Goal: Information Seeking & Learning: Understand process/instructions

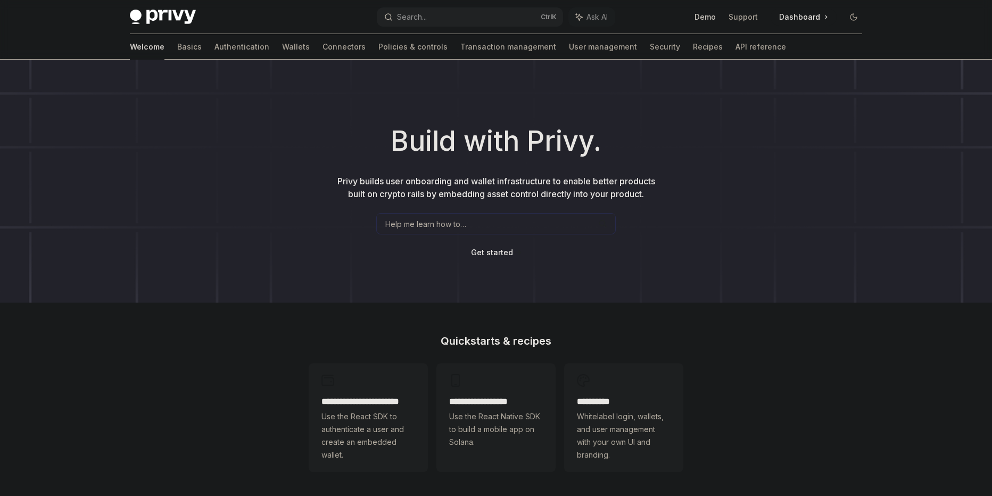
click at [710, 16] on link "Demo" at bounding box center [705, 17] width 21 height 11
click at [478, 222] on div "Help me learn how to…" at bounding box center [496, 223] width 240 height 21
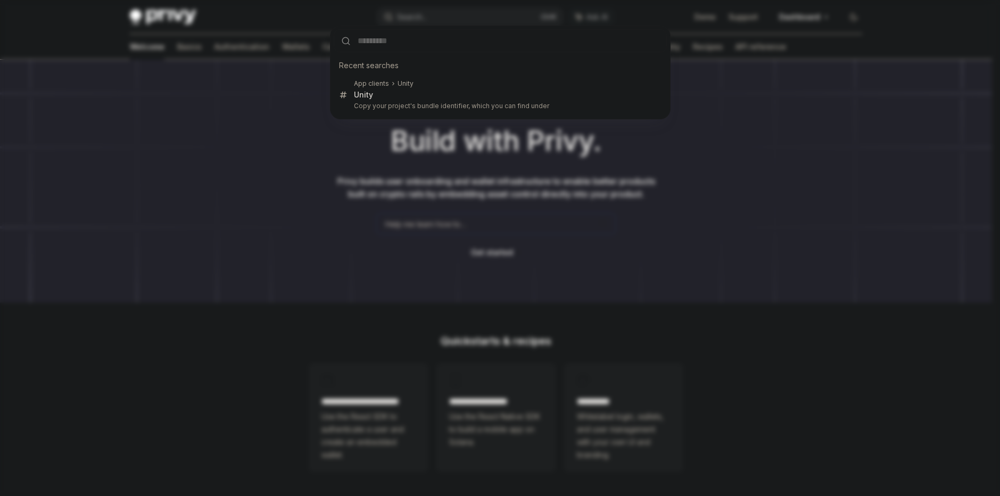
type input "**********"
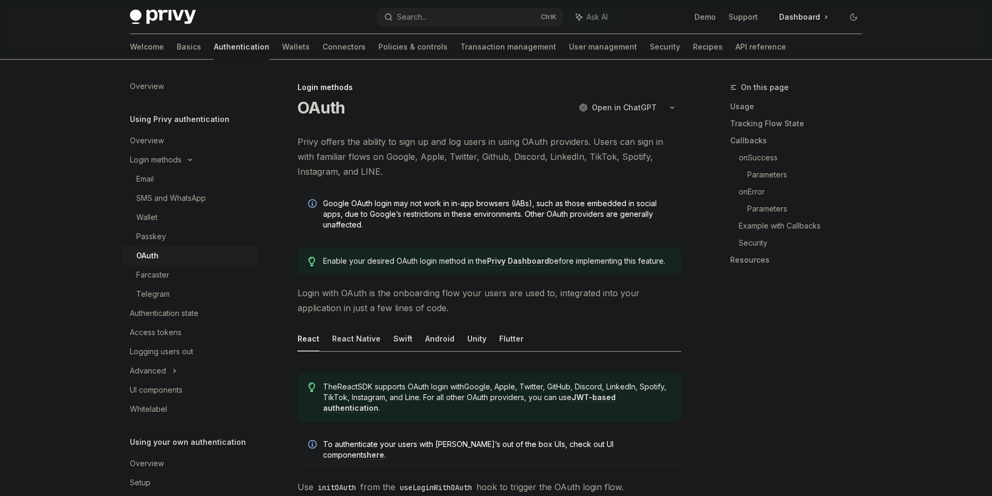
type textarea "*"
click at [421, 18] on div "Search..." at bounding box center [412, 17] width 30 height 13
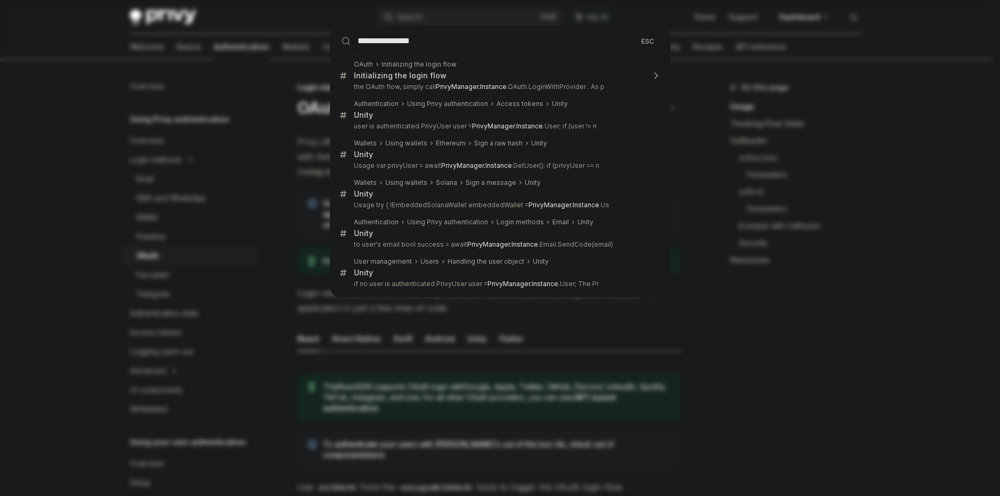
type input "**********"
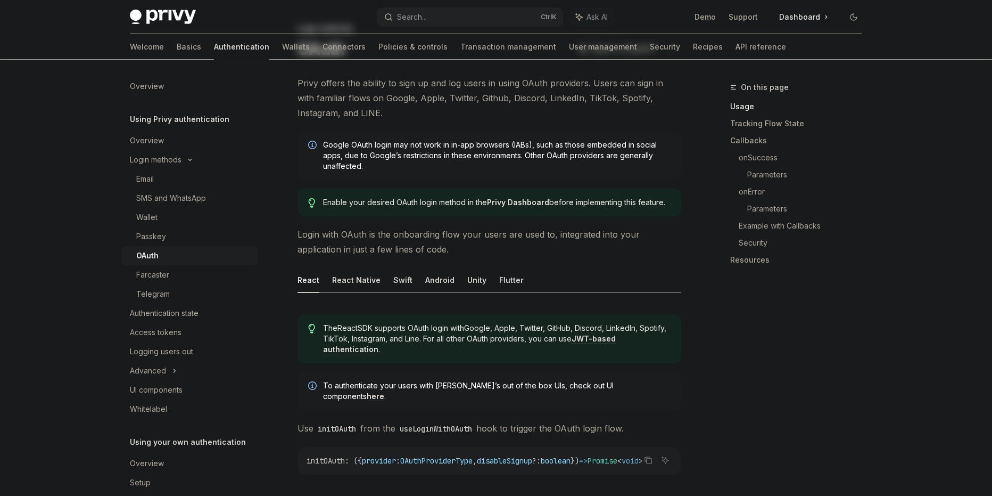
scroll to position [60, 0]
drag, startPoint x: 582, startPoint y: 128, endPoint x: 559, endPoint y: 131, distance: 22.7
click at [570, 154] on span "Google OAuth login may not work in in-app browsers (IABs), such as those embedd…" at bounding box center [497, 154] width 348 height 32
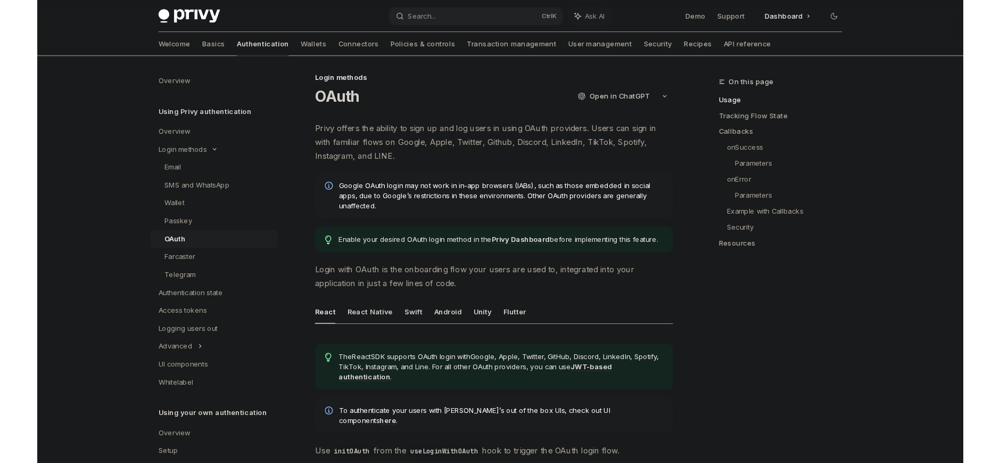
scroll to position [0, 0]
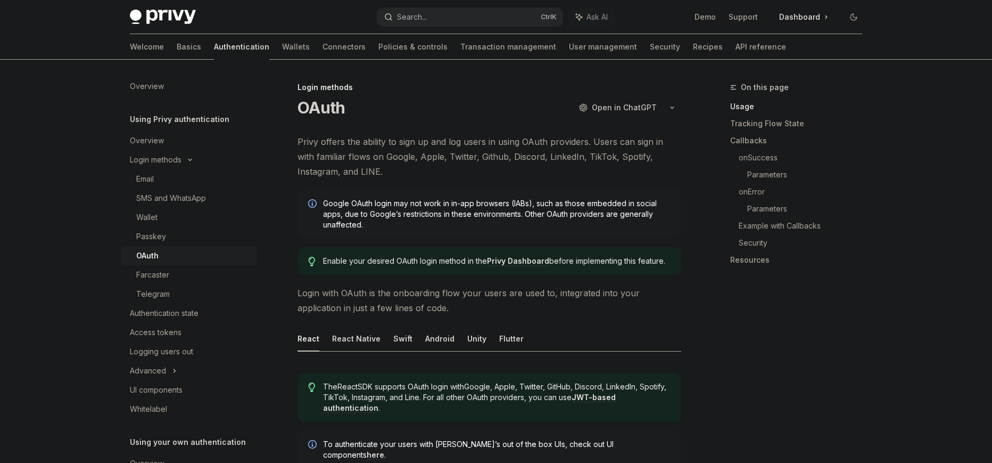
click at [460, 21] on button "Search... Ctrl K" at bounding box center [470, 16] width 186 height 19
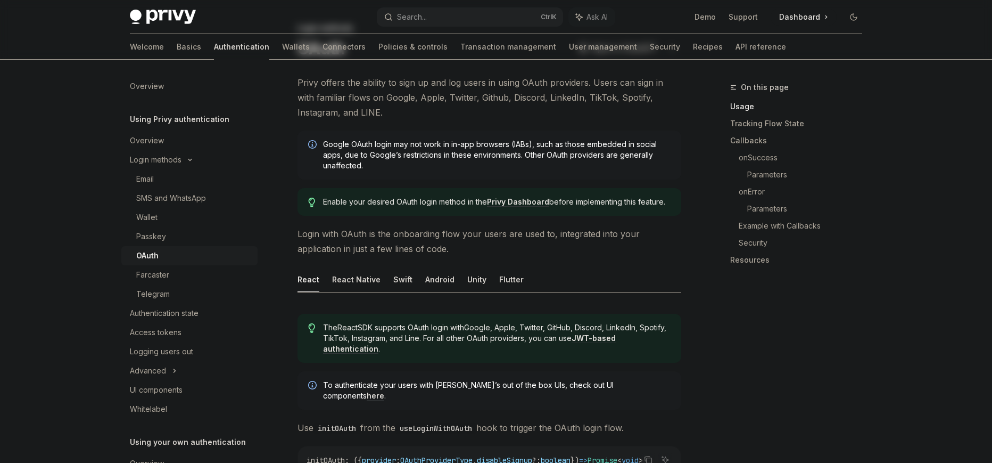
scroll to position [60, 0]
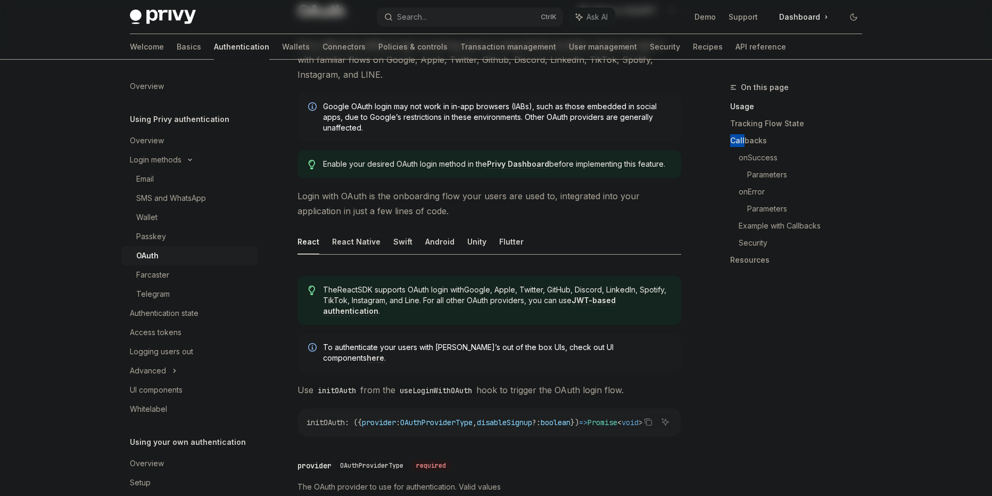
scroll to position [0, 0]
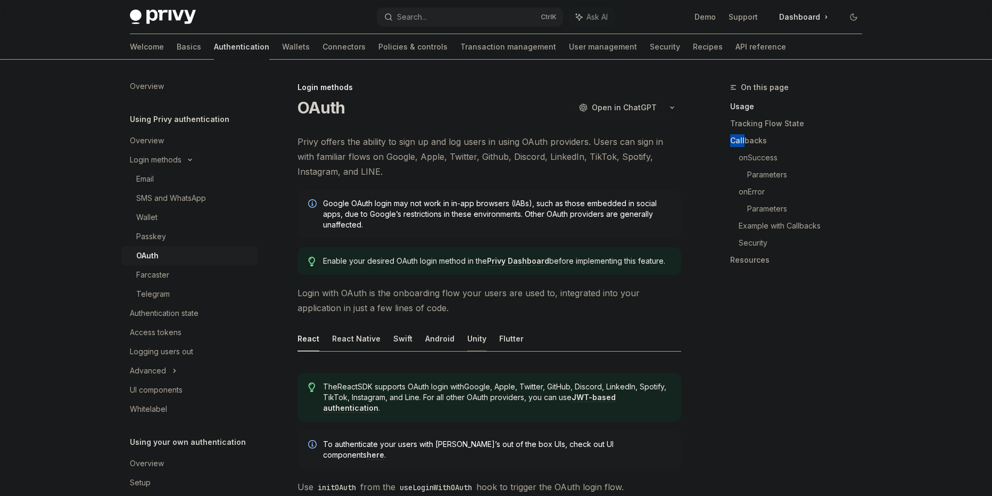
click at [474, 340] on button "Unity" at bounding box center [476, 338] width 19 height 25
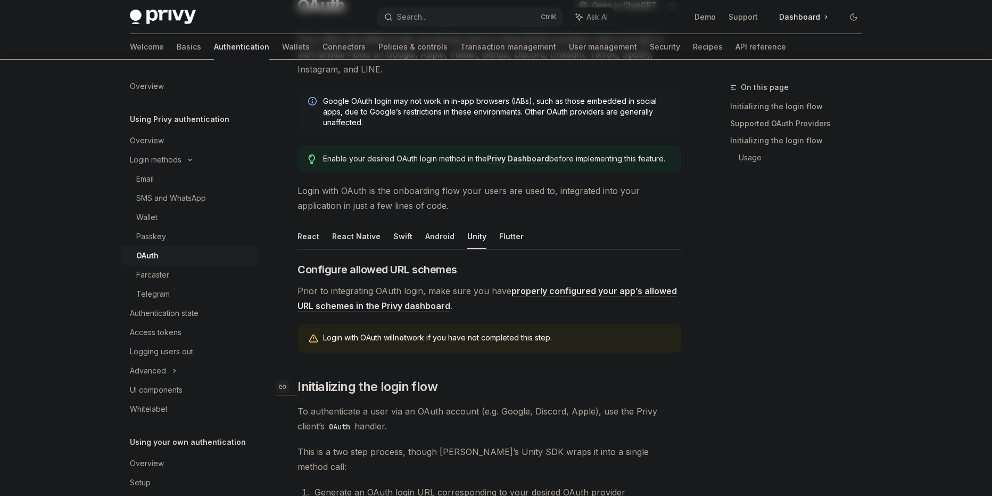
scroll to position [177, 0]
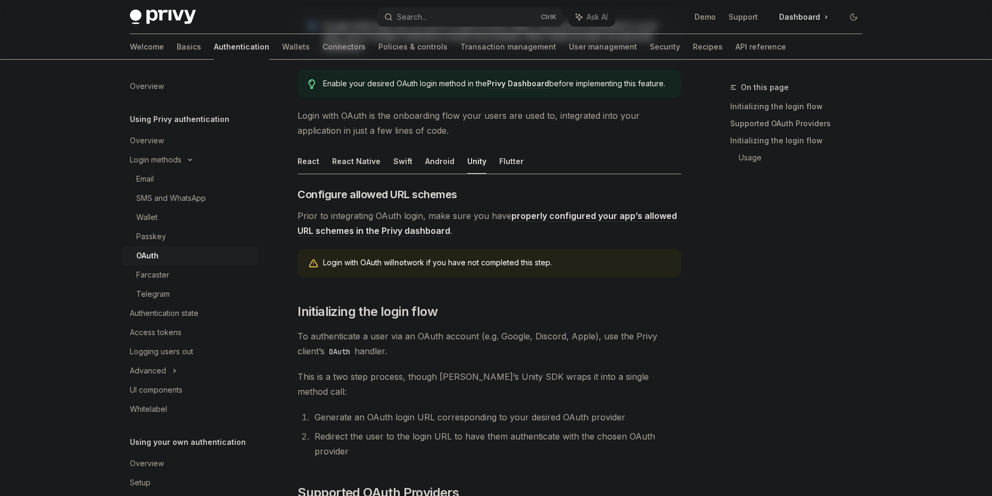
click at [437, 222] on span "Prior to integrating OAuth login, make sure you have properly configured your a…" at bounding box center [490, 223] width 384 height 30
click at [439, 220] on span "Prior to integrating OAuth login, make sure you have properly configured your a…" at bounding box center [490, 223] width 384 height 30
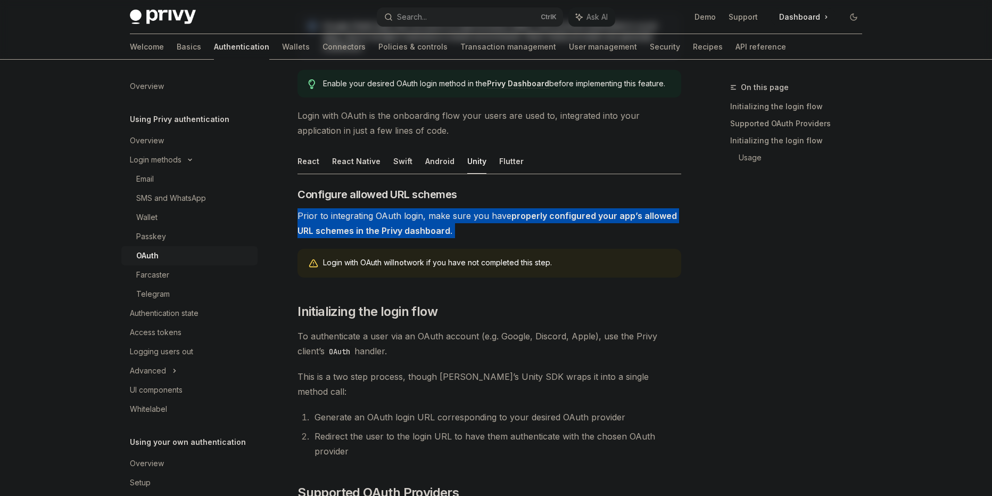
click at [439, 220] on span "Prior to integrating OAuth login, make sure you have properly configured your a…" at bounding box center [490, 223] width 384 height 30
click at [432, 195] on div at bounding box center [432, 195] width 0 height 0
click at [474, 231] on span "Prior to integrating OAuth login, make sure you have properly configured your a…" at bounding box center [490, 223] width 384 height 30
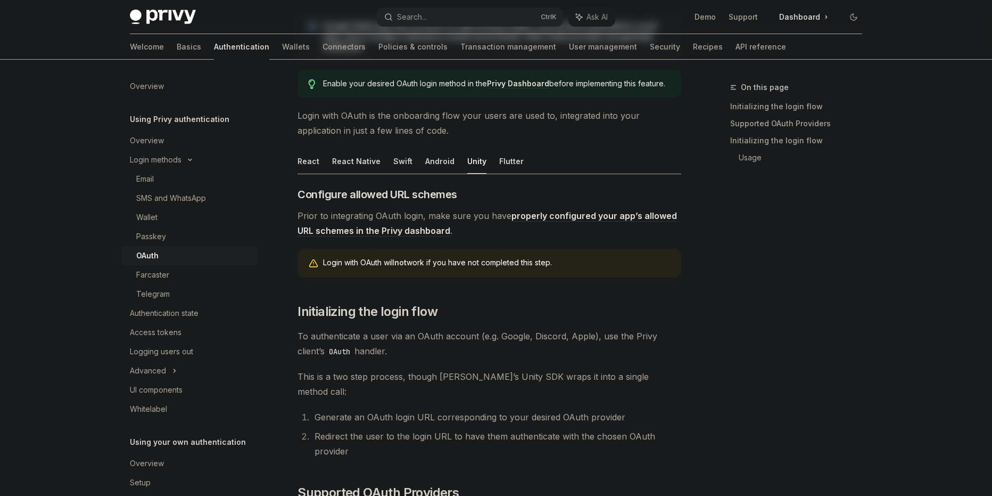
click at [430, 232] on link "properly configured your app’s allowed URL schemes in the Privy dashboard" at bounding box center [488, 223] width 380 height 26
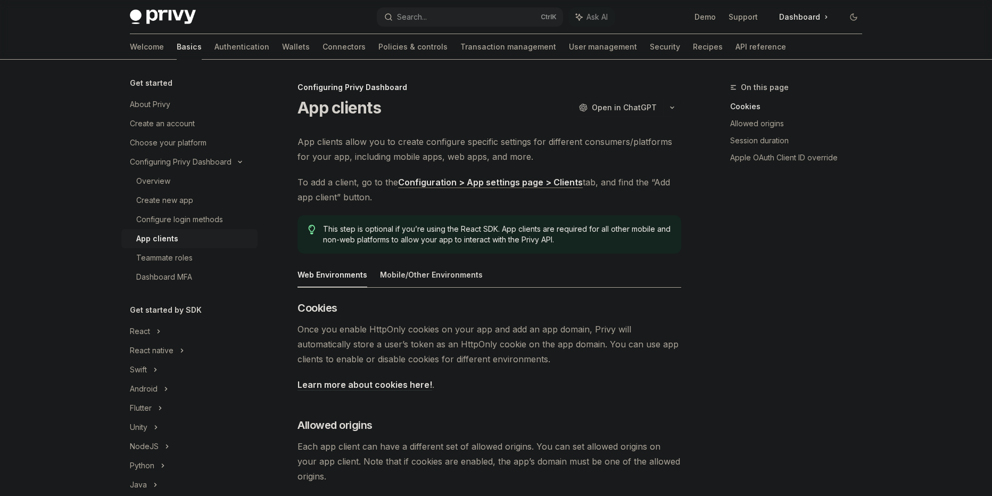
scroll to position [355, 0]
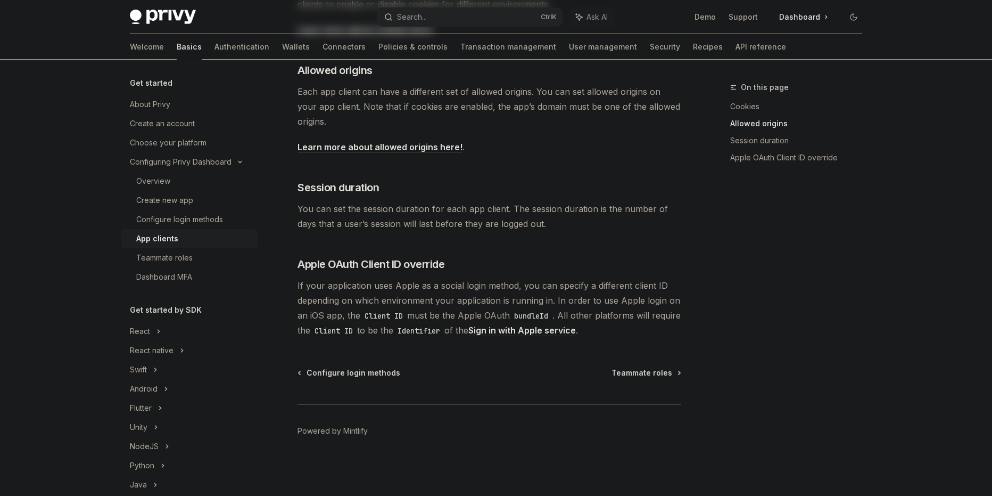
click at [407, 280] on span "If your application uses Apple as a social login method, you can specify a diff…" at bounding box center [490, 308] width 384 height 60
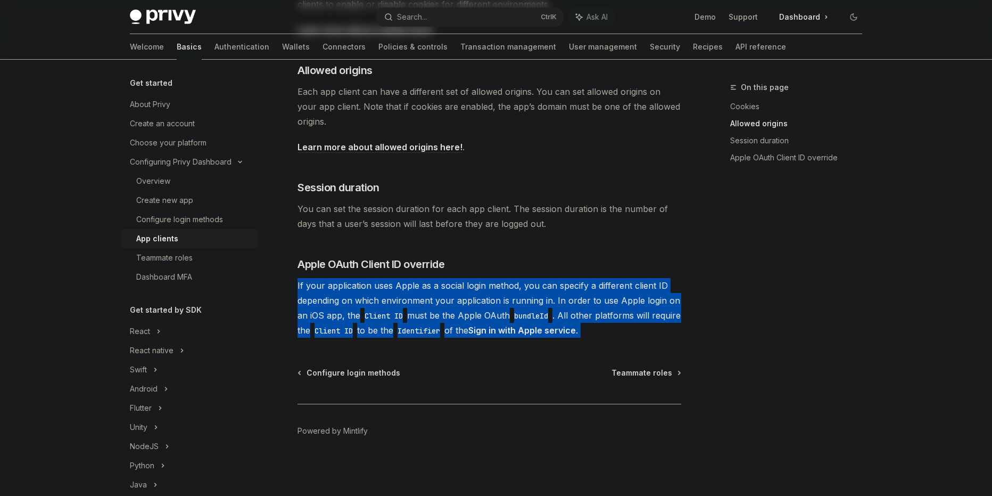
click at [407, 280] on span "If your application uses Apple as a social login method, you can specify a diff…" at bounding box center [490, 308] width 384 height 60
click at [399, 292] on span "If your application uses Apple as a social login method, you can specify a diff…" at bounding box center [490, 308] width 384 height 60
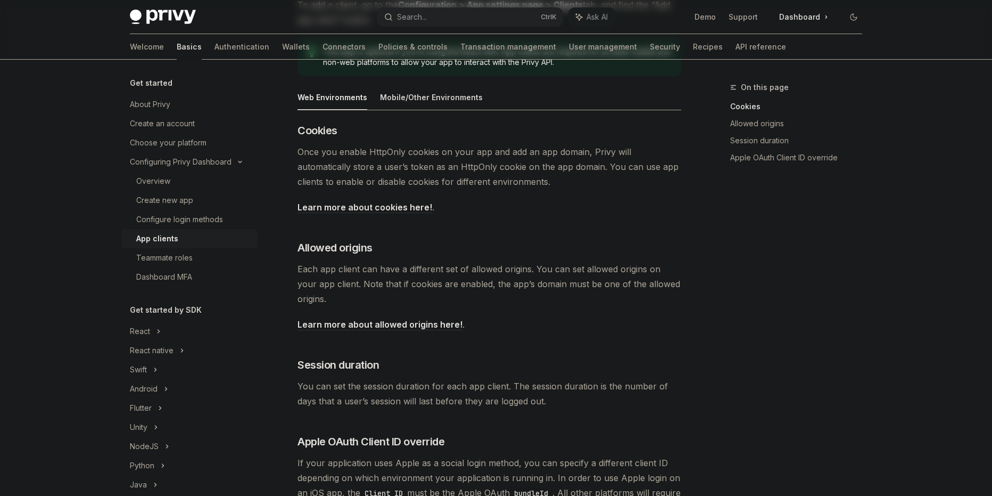
scroll to position [0, 0]
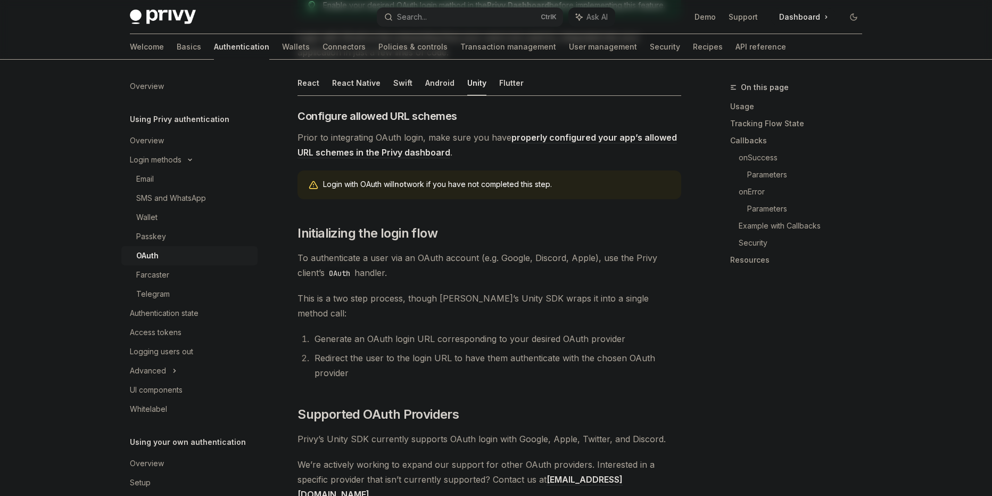
scroll to position [433, 0]
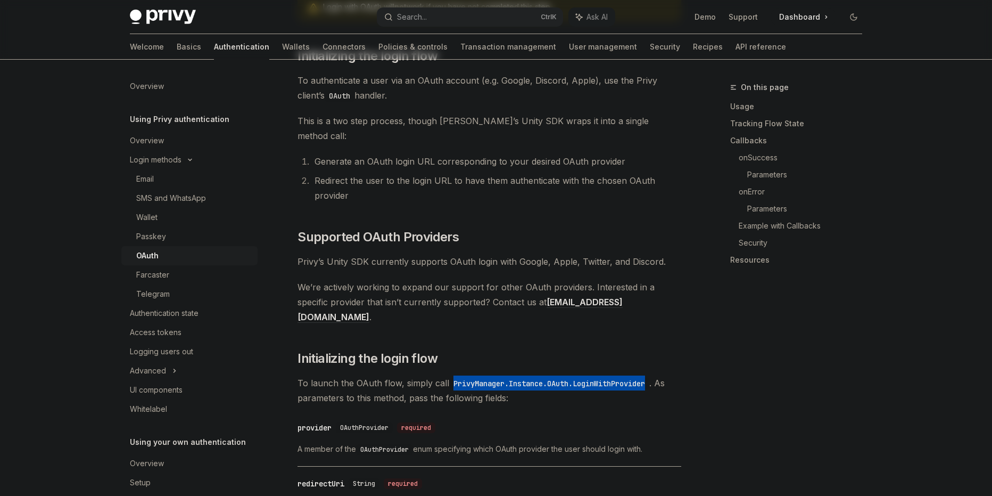
drag, startPoint x: 654, startPoint y: 353, endPoint x: 454, endPoint y: 355, distance: 200.7
click at [454, 377] on code "PrivyManager.Instance.OAuth.LoginWithProvider" at bounding box center [549, 383] width 200 height 12
copy code "PrivyManager.Instance.OAuth.LoginWithProvider"
click at [426, 350] on span "Initializing the login flow" at bounding box center [368, 358] width 140 height 17
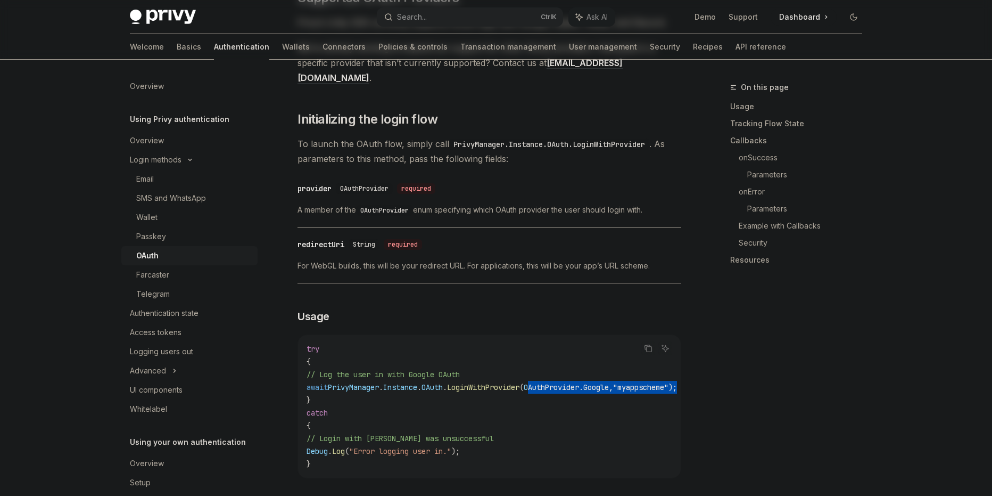
scroll to position [0, 67]
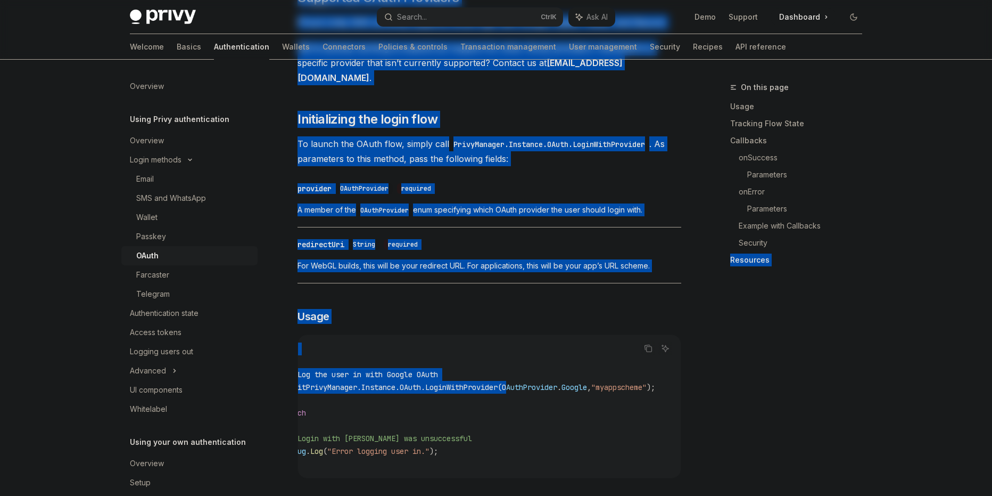
drag, startPoint x: 562, startPoint y: 359, endPoint x: 575, endPoint y: 367, distance: 16.0
click at [714, 357] on div "On this page Usage Tracking Flow State Callbacks onSuccess Parameters onError P…" at bounding box center [496, 73] width 750 height 1370
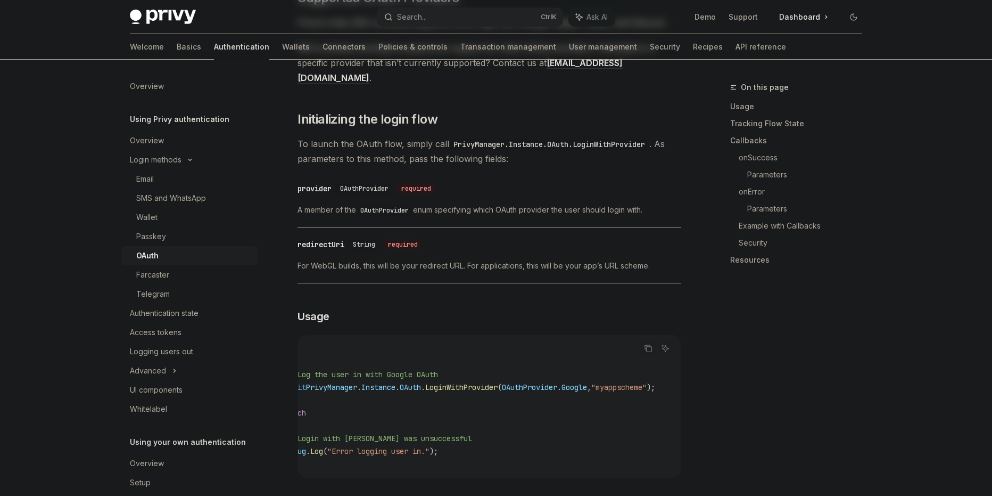
click at [571, 368] on code "try { // Log the user in with Google OAuth await PrivyManager . Instance . OAut…" at bounding box center [483, 406] width 396 height 128
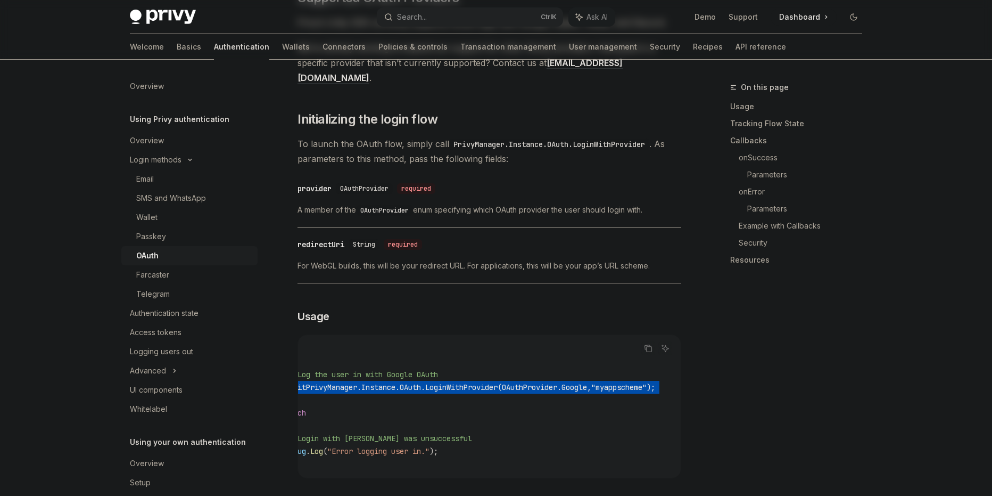
scroll to position [0, 0]
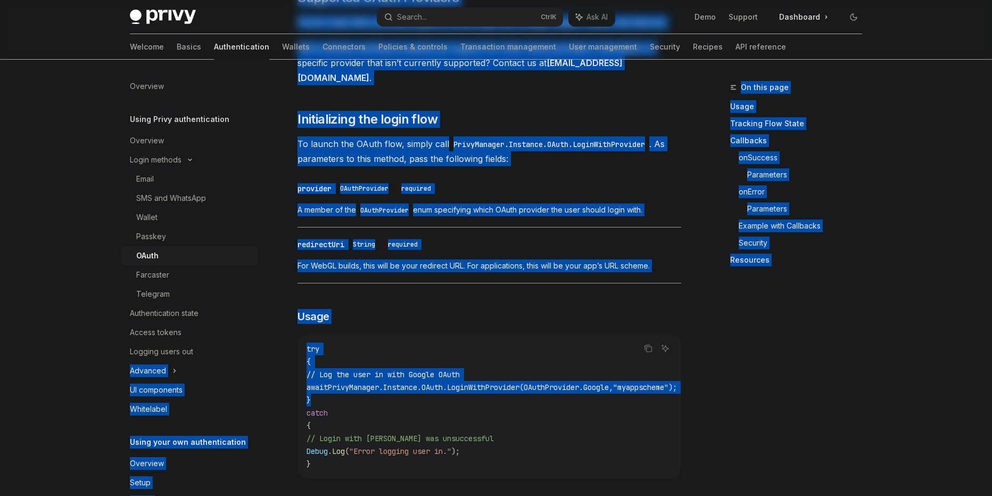
drag, startPoint x: 418, startPoint y: 370, endPoint x: 269, endPoint y: 344, distance: 150.8
click at [269, 344] on div "Overview Using Privy authentication Overview Login methods Email SMS and WhatsA…" at bounding box center [496, 73] width 784 height 1370
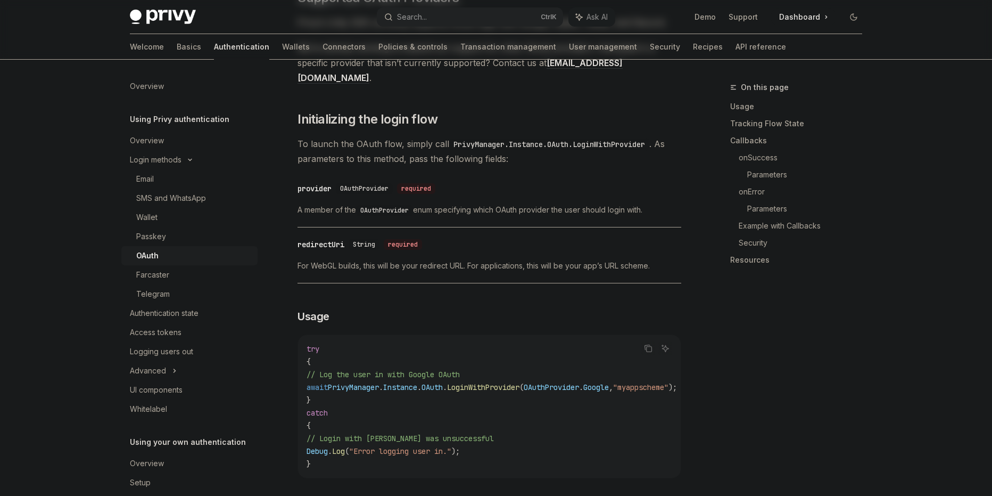
click at [469, 386] on code "try { // Log the user in with Google OAuth await PrivyManager . Instance . OAut…" at bounding box center [505, 406] width 396 height 128
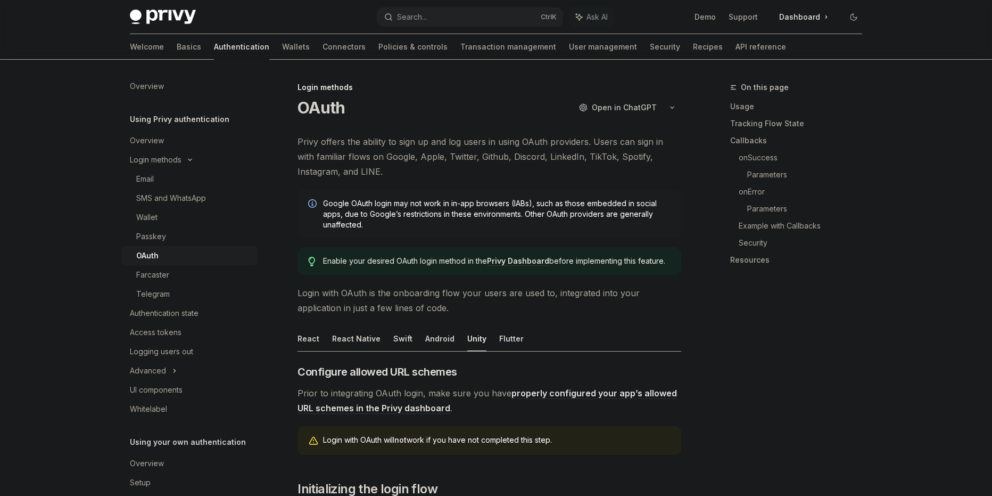
click at [666, 106] on button "button" at bounding box center [672, 107] width 18 height 18
click at [553, 339] on ul "React React Native Swift Android Unity Flutter" at bounding box center [490, 339] width 384 height 26
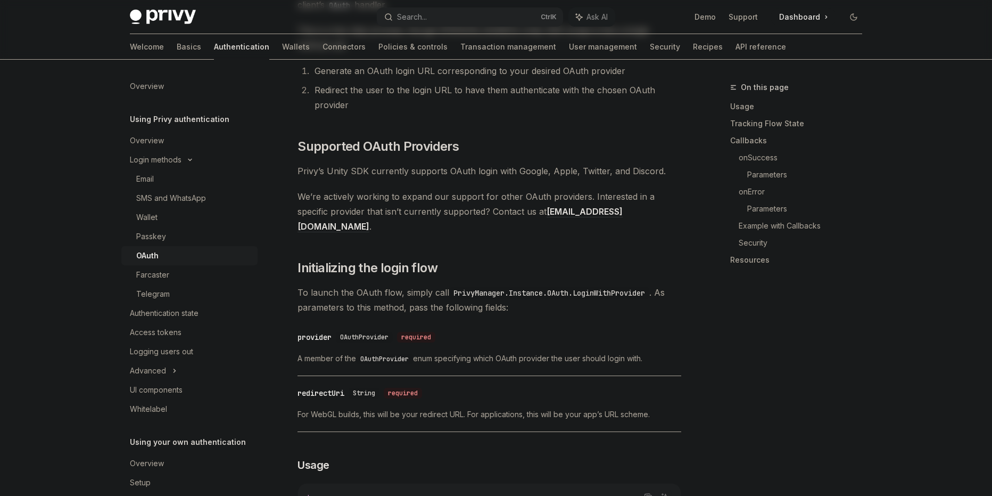
scroll to position [532, 0]
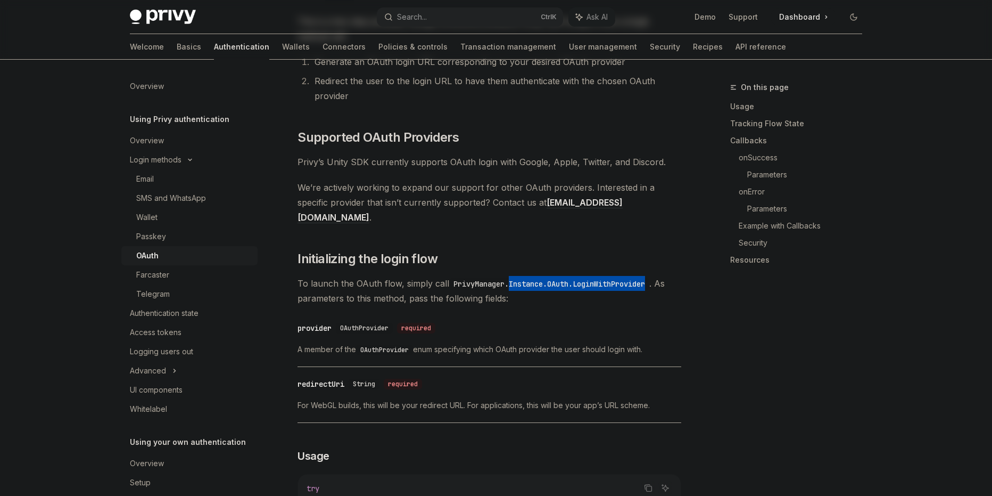
drag, startPoint x: 654, startPoint y: 253, endPoint x: 510, endPoint y: 253, distance: 144.3
click at [510, 278] on code "PrivyManager.Instance.OAuth.LoginWithProvider" at bounding box center [549, 284] width 200 height 12
copy code "Instance.OAuth.LoginWithProvider"
click at [536, 284] on div "​ Configure allowed URL schemes Prior to integrating OAuth login, make sure you…" at bounding box center [490, 285] width 384 height 907
drag, startPoint x: 652, startPoint y: 252, endPoint x: 450, endPoint y: 253, distance: 201.8
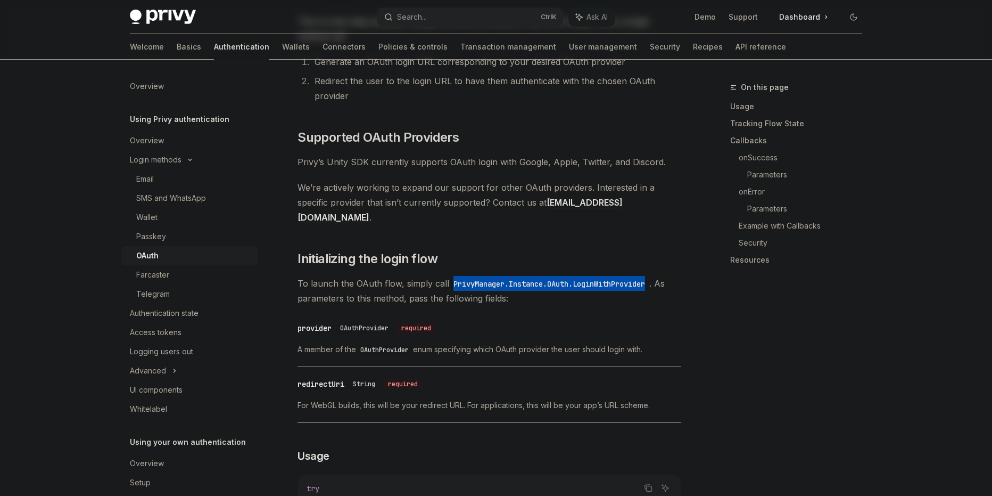
click at [450, 278] on code "PrivyManager.Instance.OAuth.LoginWithProvider" at bounding box center [549, 284] width 200 height 12
copy code "PrivyManager.Instance.OAuth.LoginWithProvider"
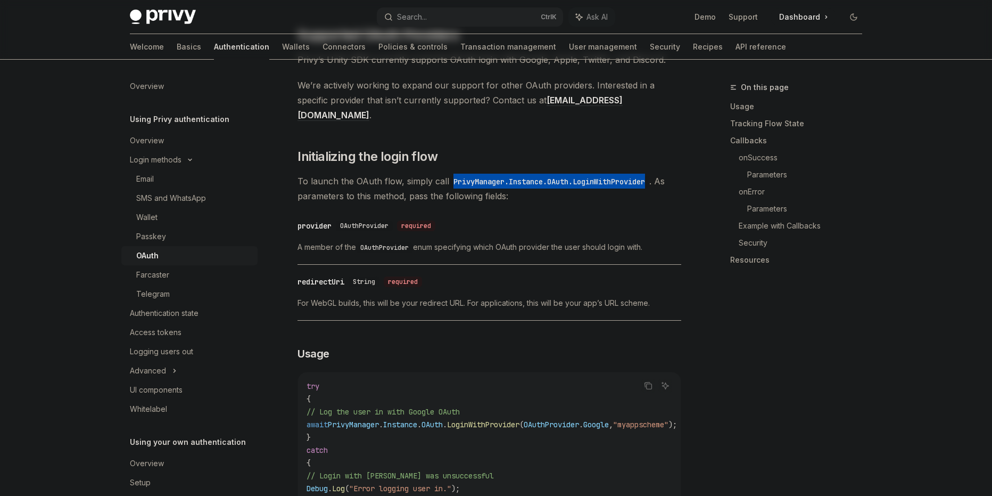
scroll to position [710, 0]
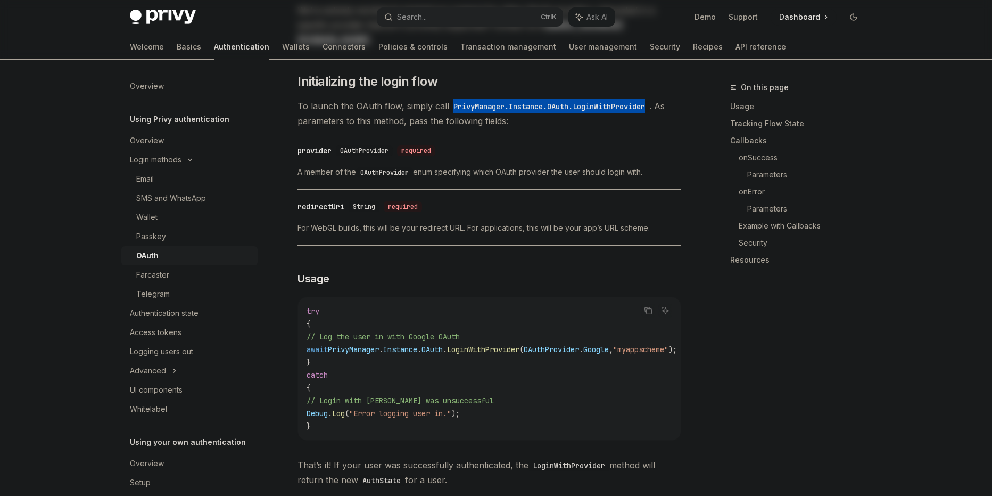
copy code "PrivyManager.Instance.OAuth.LoginWithProvider"
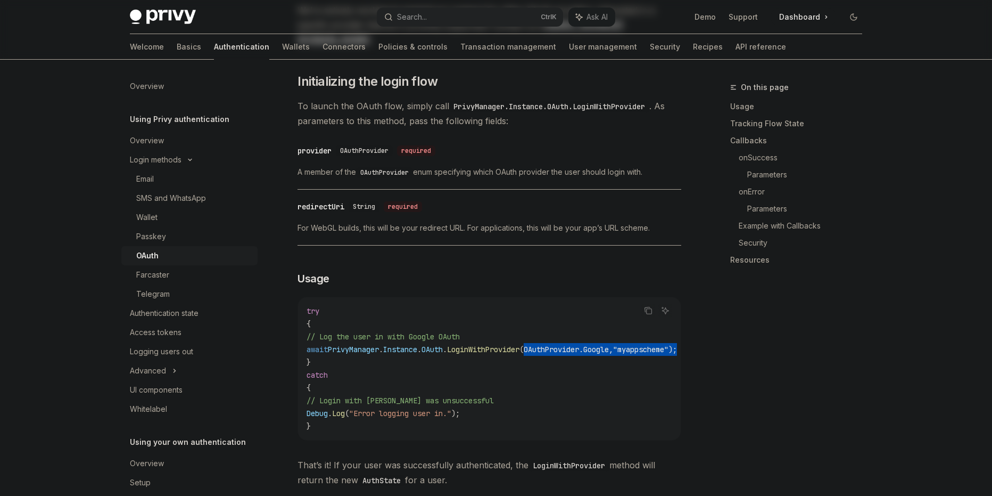
scroll to position [0, 67]
drag, startPoint x: 555, startPoint y: 320, endPoint x: 580, endPoint y: 319, distance: 24.5
click at [580, 344] on span "await PrivyManager . Instance . OAuth . LoginWithProvider ( OAuthProvider . Goo…" at bounding box center [470, 349] width 371 height 10
click at [584, 351] on code "try { // Log the user in with Google OAuth await PrivyManager . Instance . OAut…" at bounding box center [483, 369] width 396 height 128
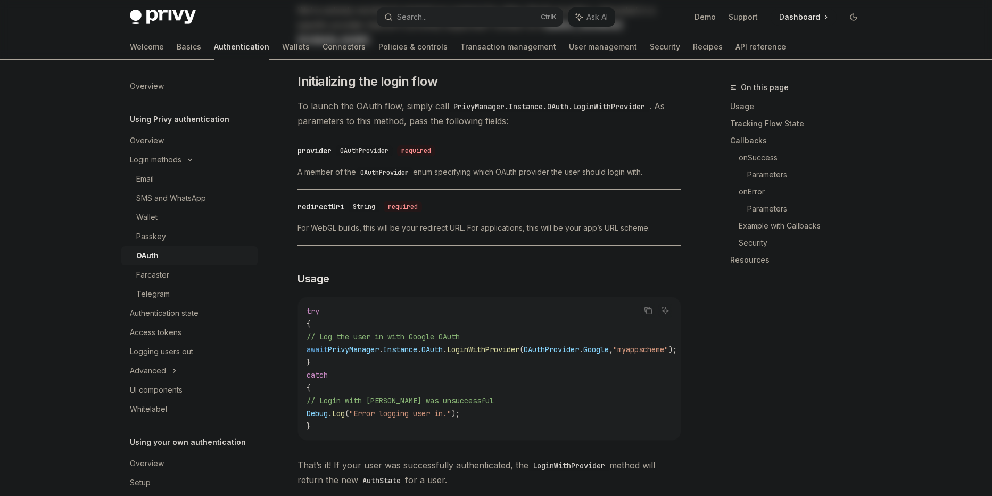
drag, startPoint x: 460, startPoint y: 312, endPoint x: 270, endPoint y: 309, distance: 190.1
click at [270, 309] on div "Overview Using Privy authentication Overview Login methods Email SMS and WhatsA…" at bounding box center [496, 35] width 784 height 1370
click at [514, 332] on code "try { // Log the user in with Google OAuth await PrivyManager . Instance . OAut…" at bounding box center [505, 369] width 396 height 128
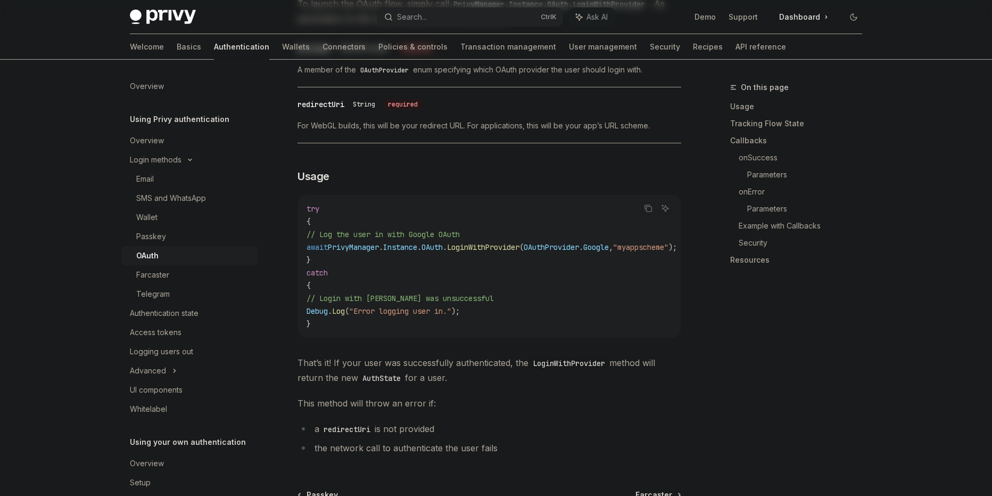
scroll to position [887, 0]
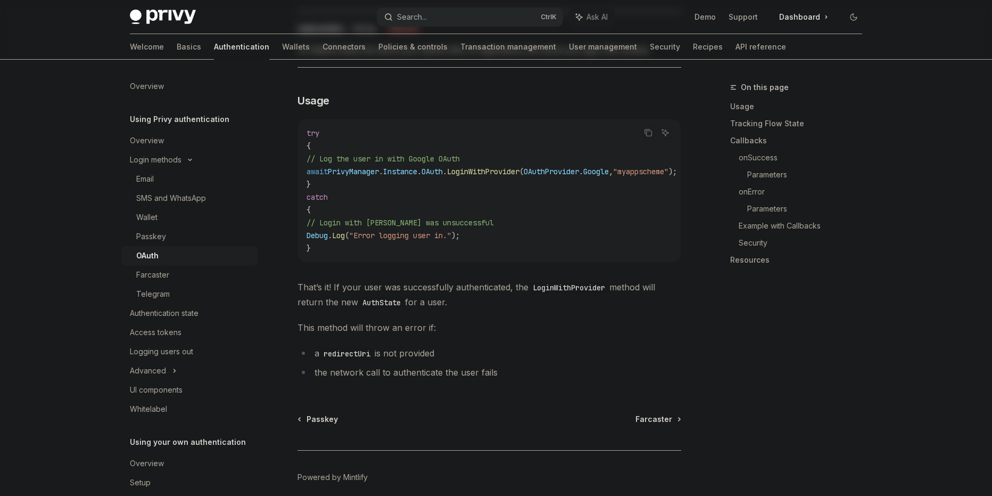
click at [438, 17] on button "Search... Ctrl K" at bounding box center [470, 16] width 186 height 19
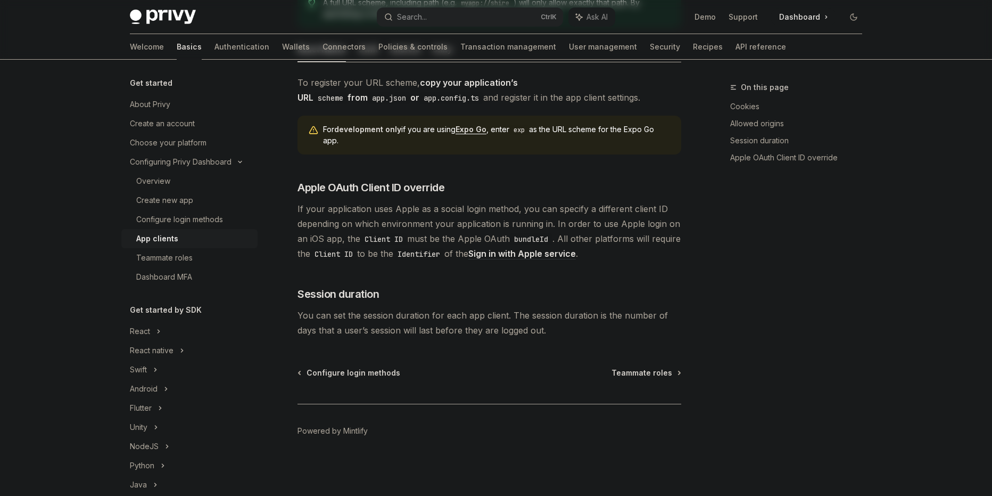
scroll to position [322, 0]
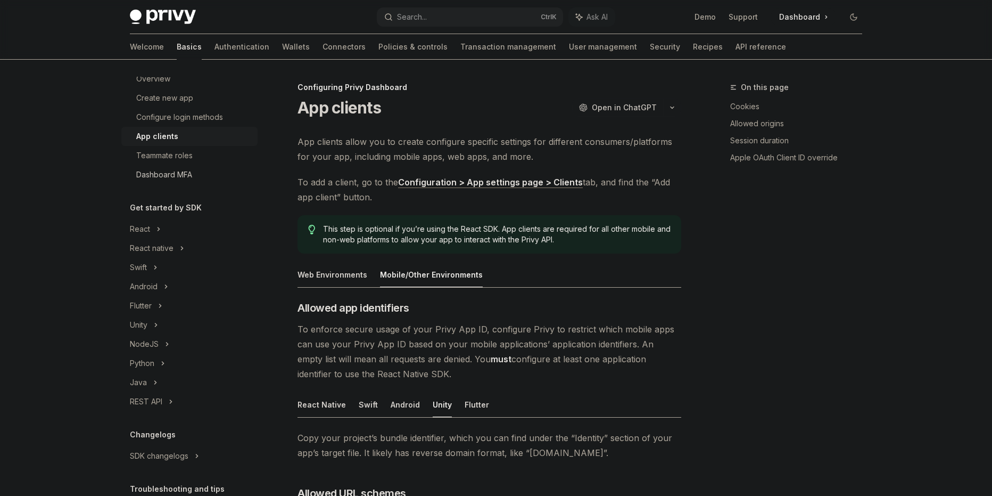
scroll to position [177, 0]
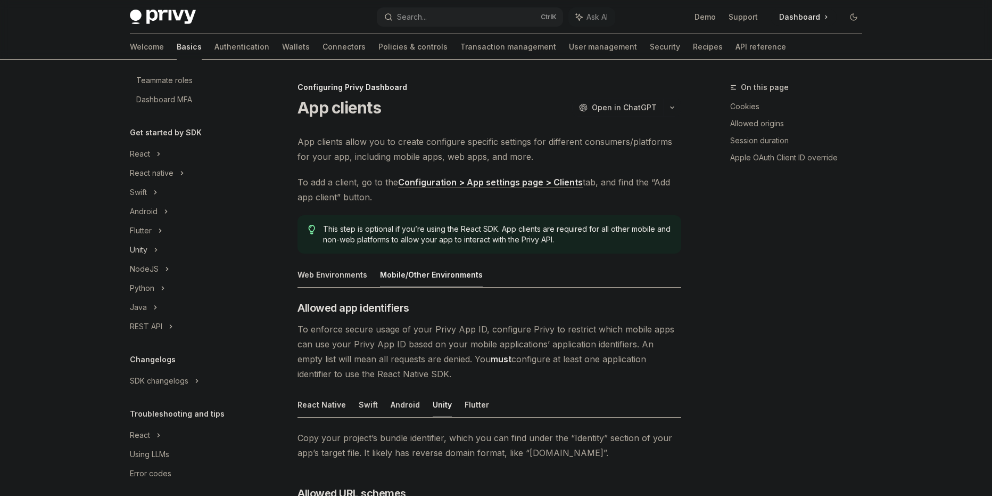
click at [159, 250] on div "Unity" at bounding box center [189, 249] width 136 height 19
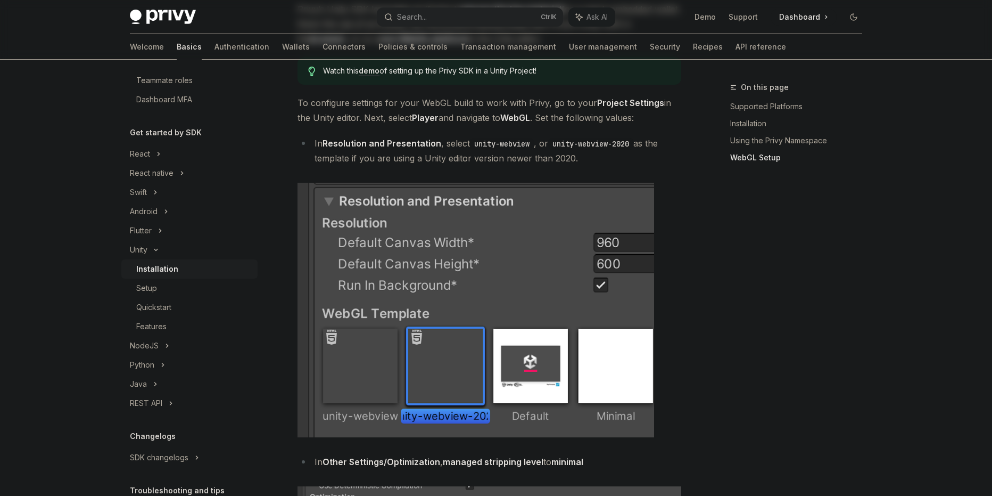
scroll to position [948, 0]
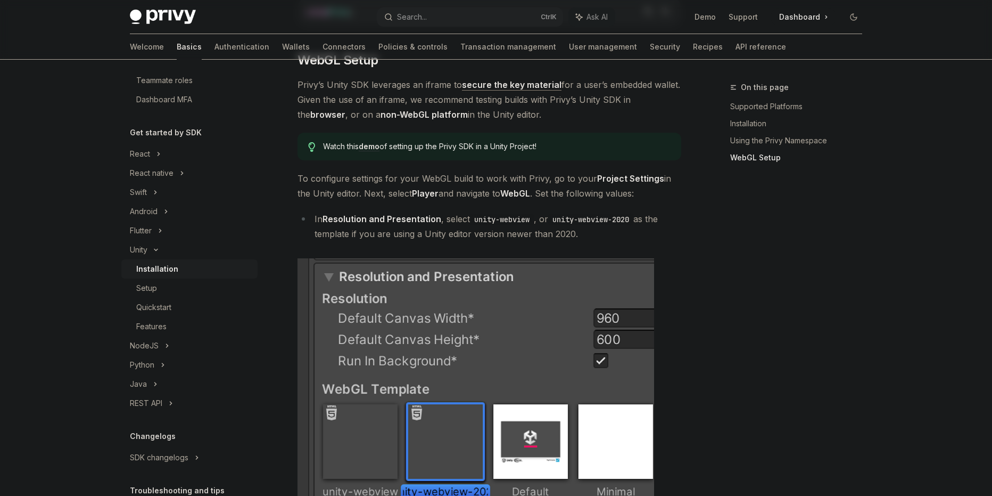
click at [434, 233] on li "In Resolution and Presentation , select unity-webview , or unity-webview-2020 a…" at bounding box center [490, 226] width 384 height 30
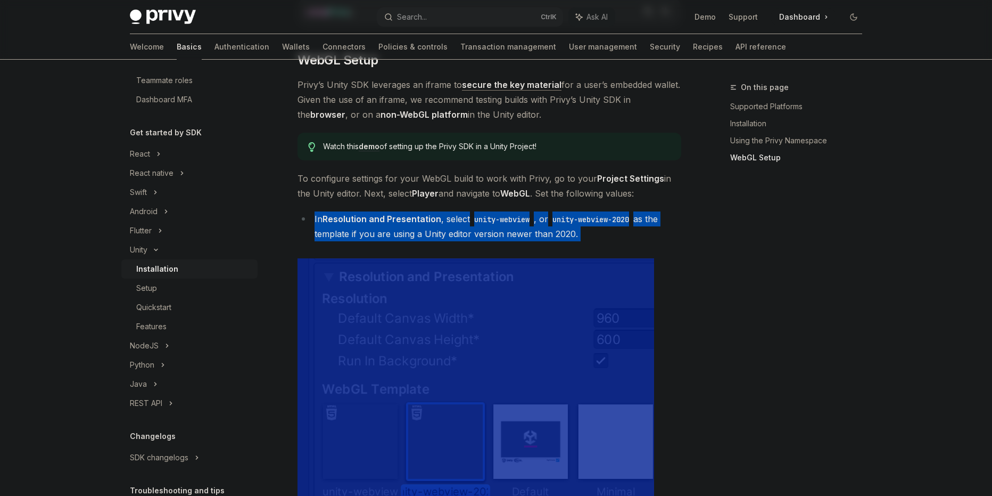
click at [434, 233] on li "In Resolution and Presentation , select unity-webview , or unity-webview-2020 a…" at bounding box center [490, 226] width 384 height 30
click at [427, 240] on div at bounding box center [427, 240] width 0 height 0
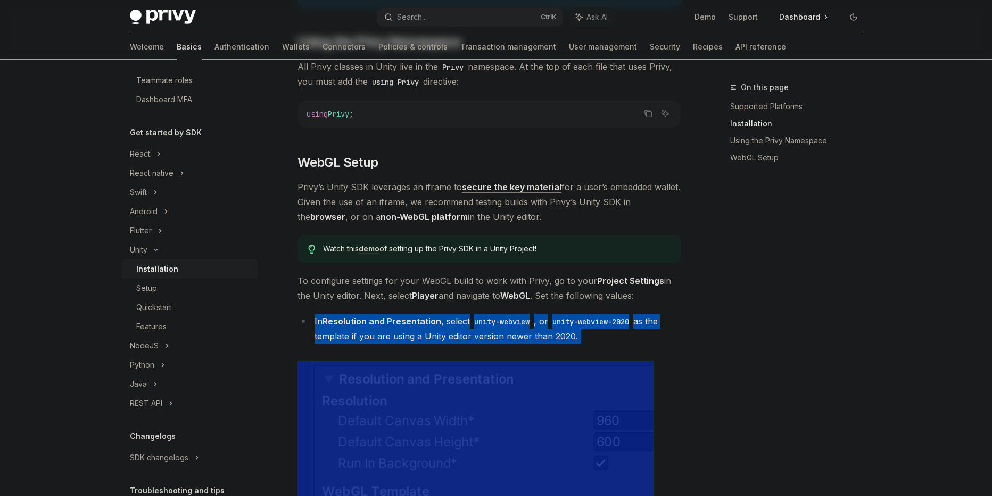
scroll to position [771, 0]
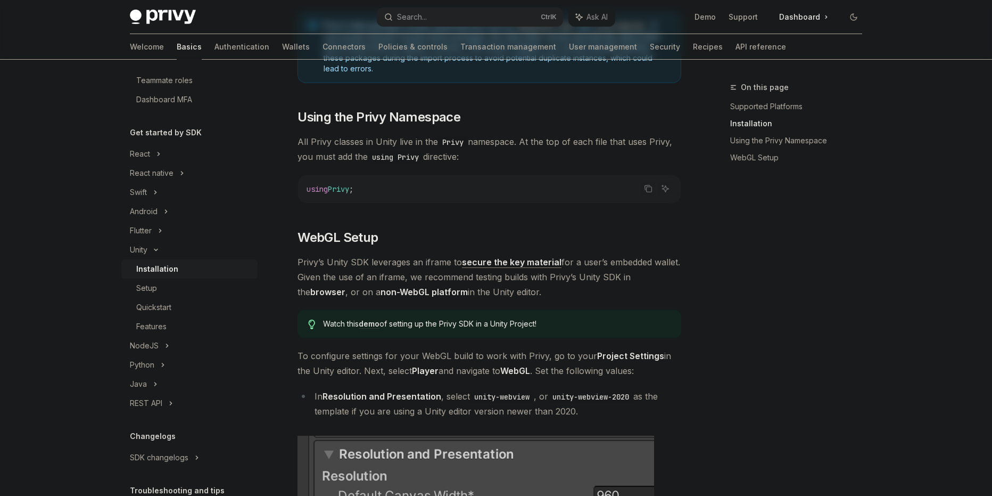
click at [364, 270] on span "Privy’s Unity SDK leverages an iframe to secure the key material for a user’s e…" at bounding box center [490, 276] width 384 height 45
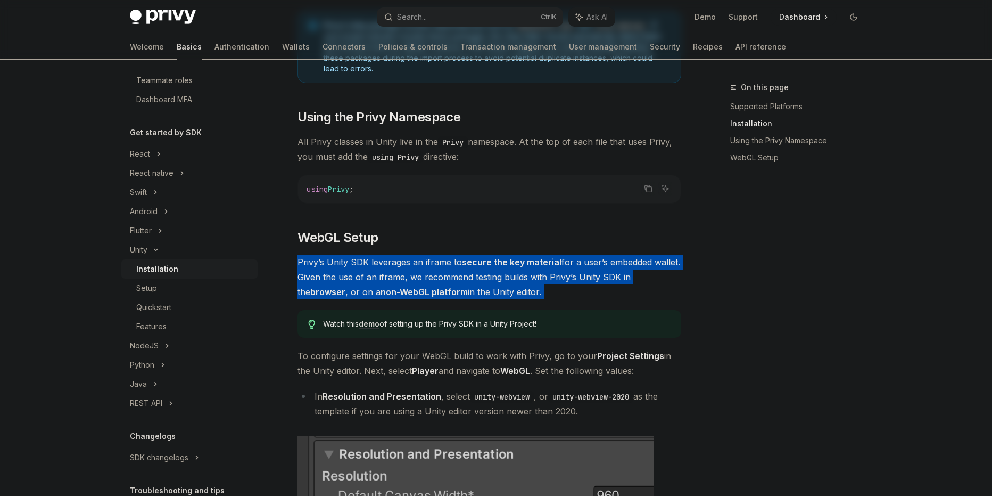
click at [364, 270] on span "Privy’s Unity SDK leverages an iframe to secure the key material for a user’s e…" at bounding box center [490, 276] width 384 height 45
click at [357, 242] on div at bounding box center [357, 242] width 0 height 0
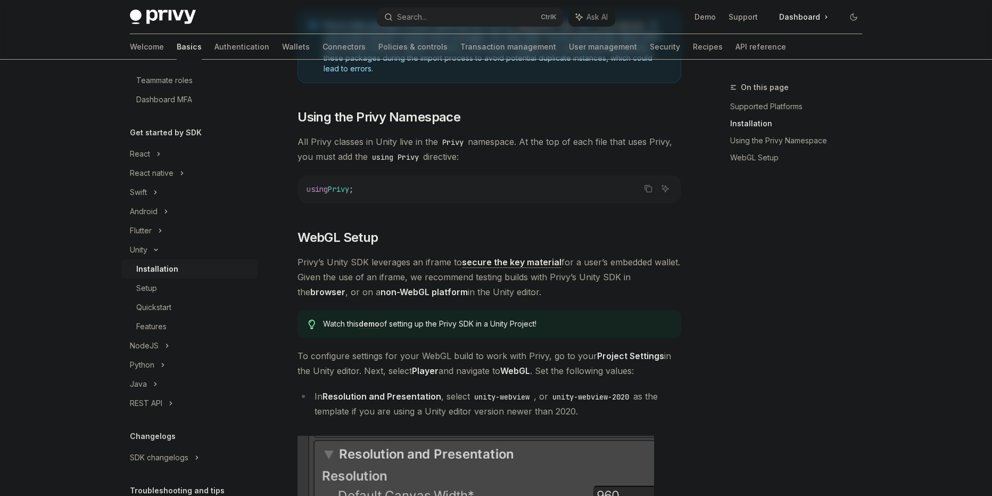
click at [386, 357] on span "To configure settings for your WebGL build to work with Privy, go to your Proje…" at bounding box center [490, 363] width 384 height 30
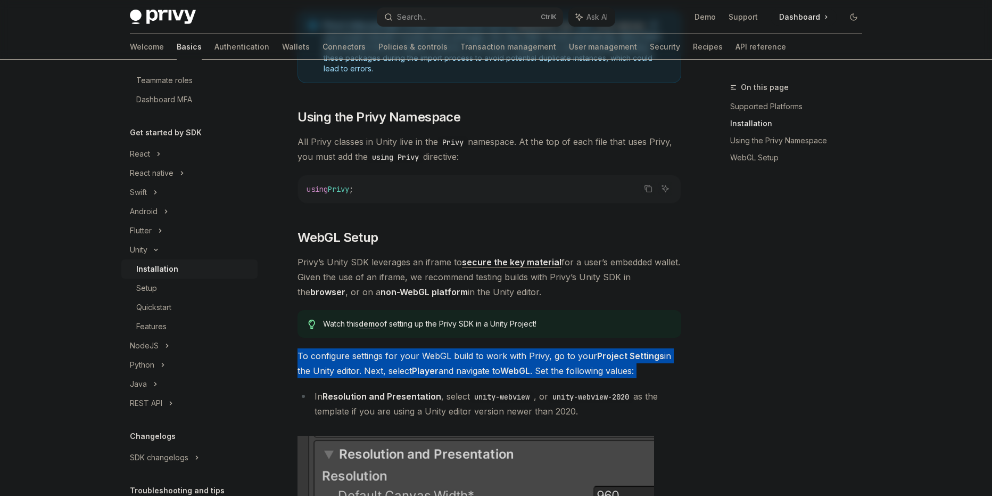
click at [386, 357] on span "To configure settings for your WebGL build to work with Privy, go to your Proje…" at bounding box center [490, 363] width 384 height 30
click at [380, 335] on div at bounding box center [380, 335] width 0 height 0
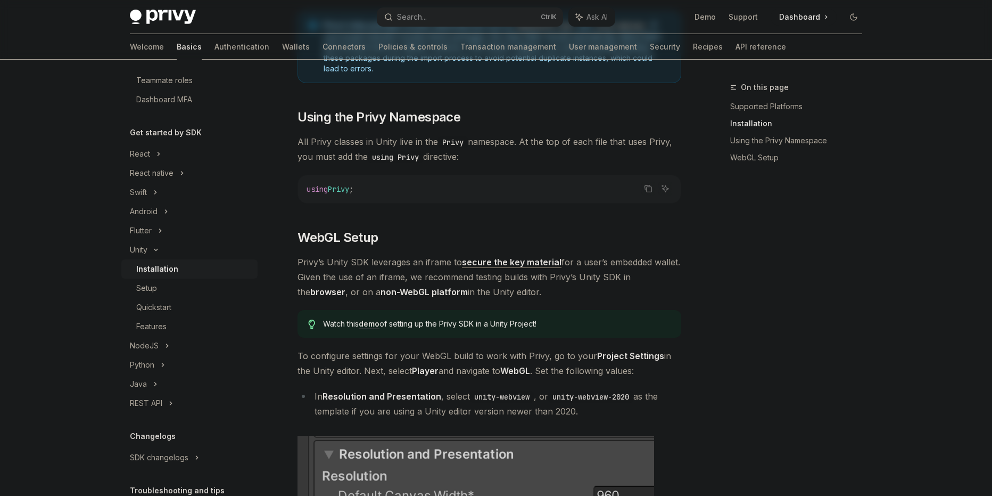
click at [424, 400] on strong "Resolution and Presentation" at bounding box center [382, 396] width 119 height 11
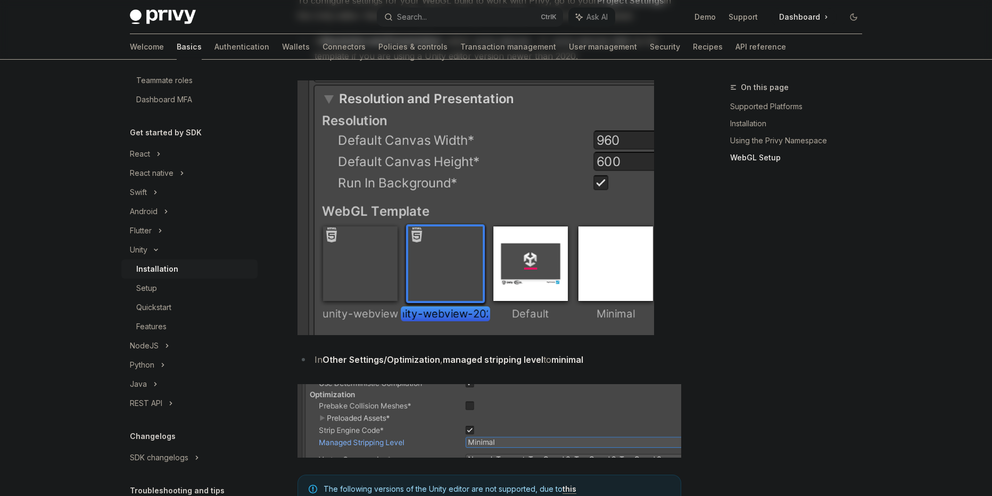
scroll to position [1303, 0]
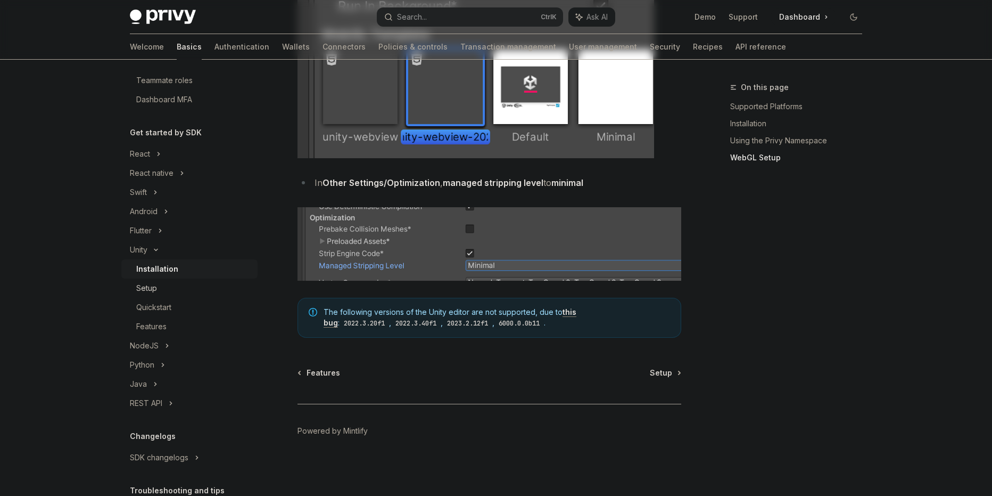
click at [156, 287] on div "Setup" at bounding box center [146, 288] width 21 height 13
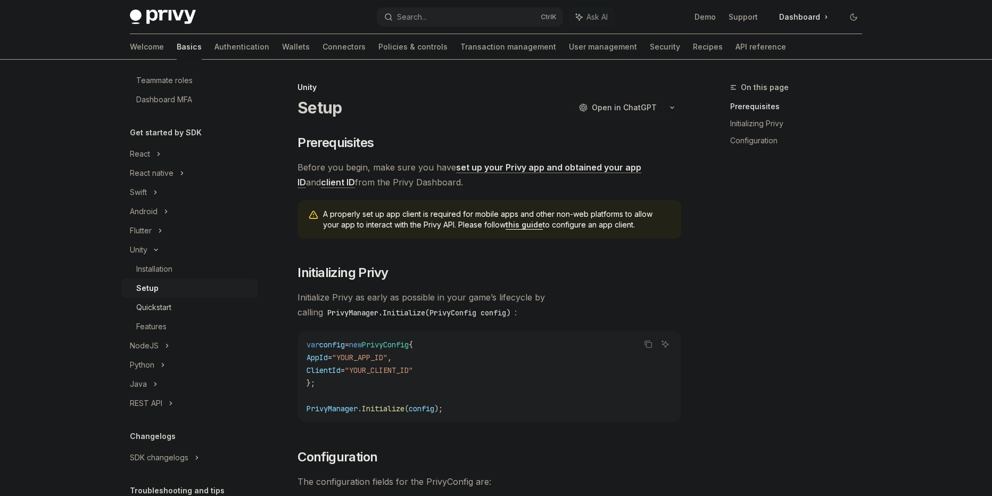
click at [177, 312] on div "Quickstart" at bounding box center [193, 307] width 115 height 13
type textarea "*"
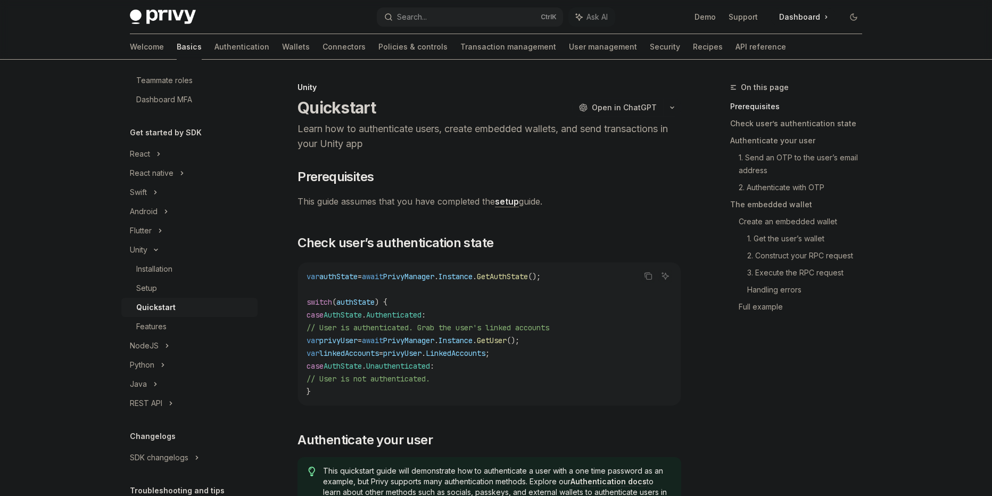
click at [507, 341] on span "GetUser" at bounding box center [492, 340] width 30 height 10
copy code "var privyUser = await PrivyManager . Instance . GetUser ();"
click at [422, 354] on span "privyUser" at bounding box center [402, 353] width 38 height 10
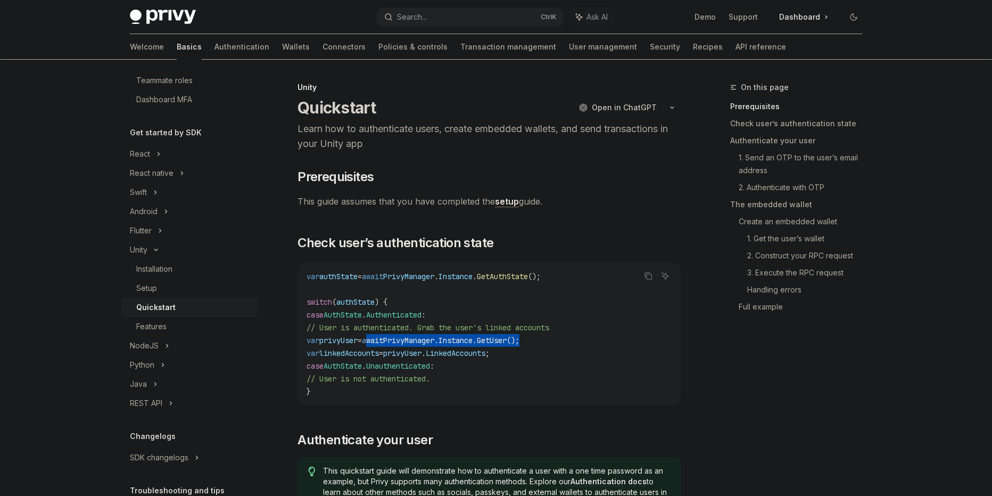
drag, startPoint x: 582, startPoint y: 340, endPoint x: 412, endPoint y: 345, distance: 169.9
click at [412, 345] on code "var authState = await PrivyManager . Instance . GetAuthState (); switch ( authS…" at bounding box center [490, 334] width 366 height 128
copy span "await PrivyManager . Instance . GetUser ();"
click at [506, 365] on code "var authState = await PrivyManager . Instance . GetAuthState (); switch ( authS…" at bounding box center [490, 334] width 366 height 128
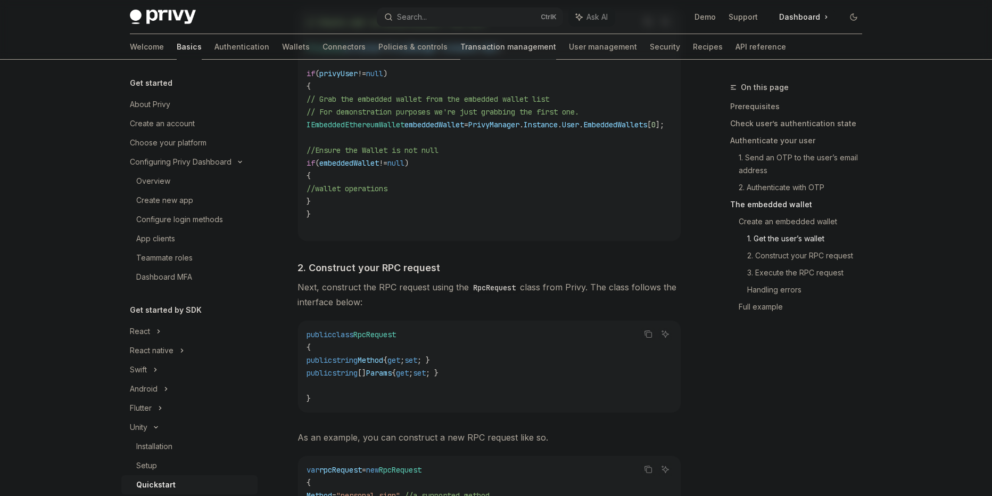
scroll to position [186, 0]
